Goal: Information Seeking & Learning: Learn about a topic

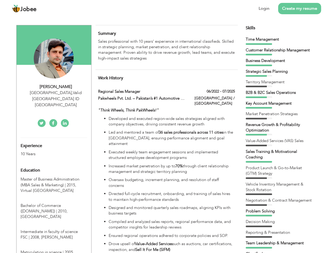
click at [54, 93] on div "[GEOGRAPHIC_DATA] , Valid [GEOGRAPHIC_DATA] ID [GEOGRAPHIC_DATA]" at bounding box center [56, 99] width 71 height 18
click at [56, 87] on div "[PERSON_NAME]" at bounding box center [56, 87] width 71 height 6
click at [56, 93] on div "[GEOGRAPHIC_DATA] , Valid [GEOGRAPHIC_DATA] ID [GEOGRAPHIC_DATA]" at bounding box center [56, 99] width 71 height 18
click at [54, 138] on div "Experience 10 Years" at bounding box center [48, 147] width 62 height 19
click at [48, 151] on div "10 Years" at bounding box center [48, 154] width 54 height 6
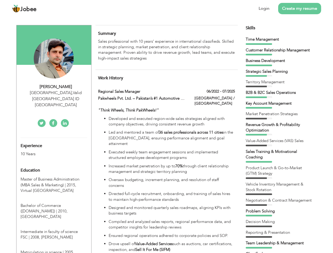
click at [54, 165] on div "Education" at bounding box center [48, 170] width 62 height 11
click at [54, 177] on span "Master of Business Administration (MBA Sales & Marketing) | 2015," at bounding box center [50, 182] width 59 height 11
click at [54, 203] on span "Bachelor of Commerce ([DOMAIN_NAME]) | 2010," at bounding box center [44, 208] width 47 height 11
click at [54, 229] on span "Intermediate in faculty of science FSC | 2008," at bounding box center [49, 234] width 57 height 11
click at [54, 250] on span "Matriculation in science | 2005," at bounding box center [48, 252] width 54 height 5
